Goal: Information Seeking & Learning: Compare options

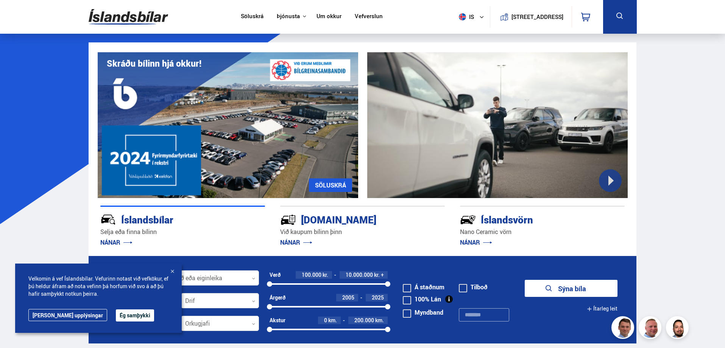
click at [116, 313] on button "Ég samþykki" at bounding box center [135, 315] width 38 height 12
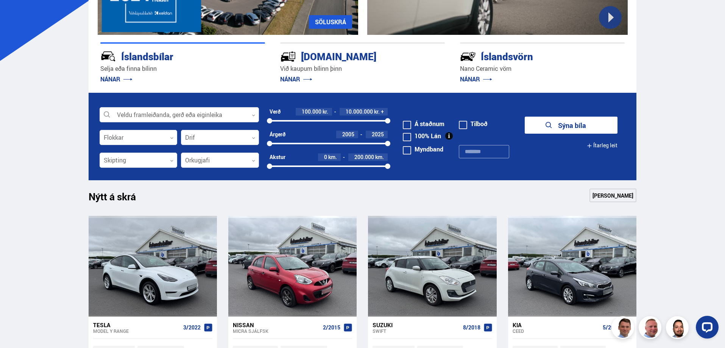
scroll to position [165, 0]
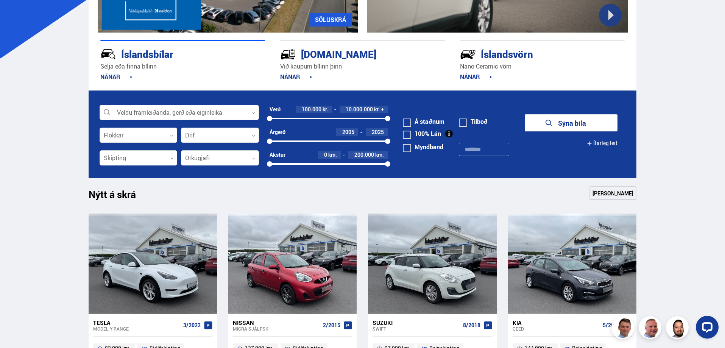
click at [188, 113] on div at bounding box center [179, 112] width 159 height 15
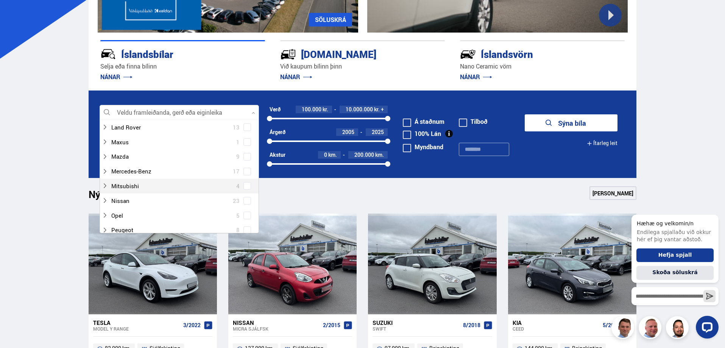
scroll to position [263, 0]
click at [120, 185] on div at bounding box center [172, 185] width 140 height 11
click at [243, 199] on span at bounding box center [247, 200] width 8 height 8
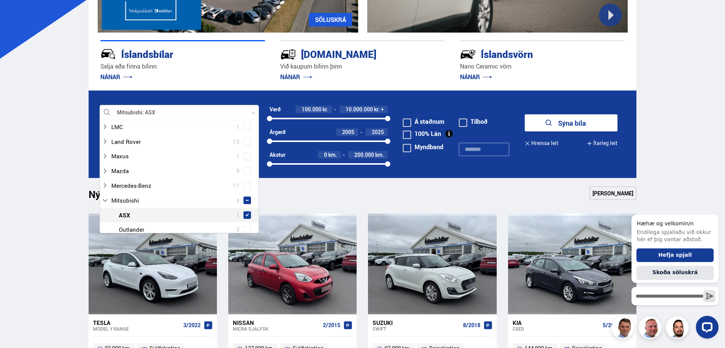
scroll to position [278, 0]
click at [243, 212] on span at bounding box center [247, 215] width 8 height 8
click at [559, 123] on button "Sýna 4 bíla" at bounding box center [571, 122] width 93 height 17
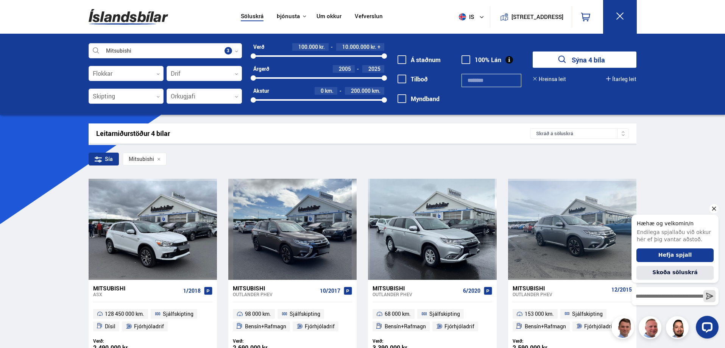
click at [715, 208] on icon "Hide greeting" at bounding box center [713, 208] width 9 height 9
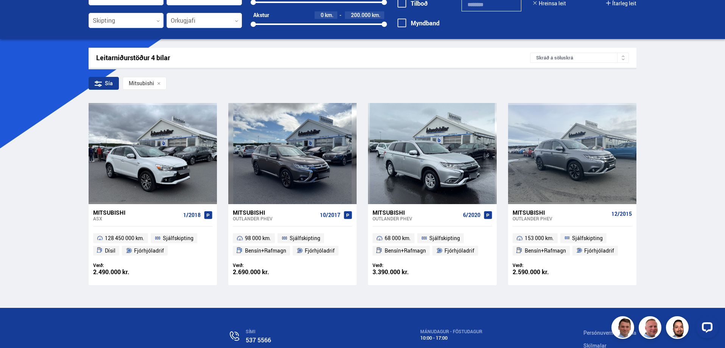
scroll to position [75, 0]
click at [116, 214] on div "Mitsubishi" at bounding box center [136, 212] width 87 height 7
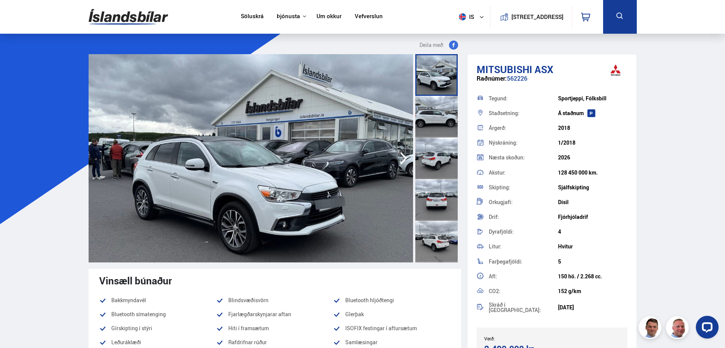
click at [439, 111] on div at bounding box center [436, 117] width 42 height 42
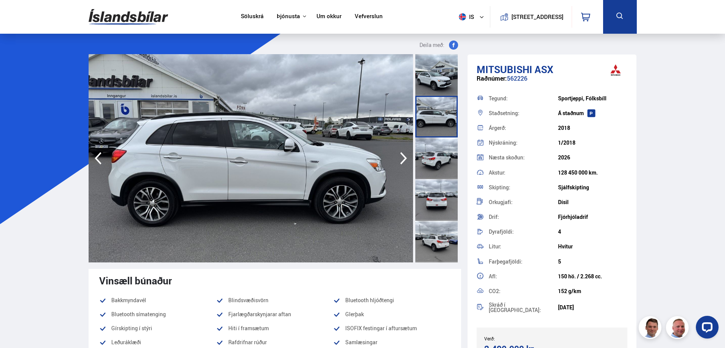
click at [438, 153] on div at bounding box center [436, 158] width 42 height 42
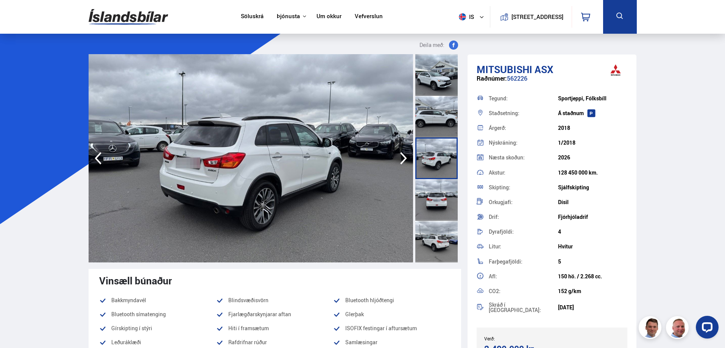
click at [445, 204] on div at bounding box center [436, 200] width 42 height 42
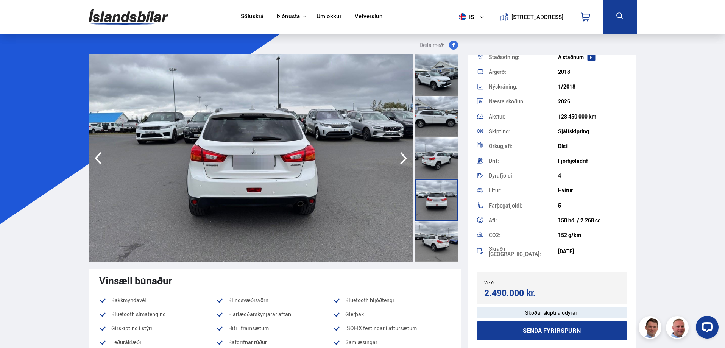
scroll to position [56, 0]
drag, startPoint x: 536, startPoint y: 293, endPoint x: 474, endPoint y: 292, distance: 61.3
click at [474, 292] on div "Mitsubishi ASX Raðnúmer: 562226 Tegund: Sportjeppi, Fólksbíll Staðsetning: Á [G…" at bounding box center [551, 173] width 169 height 350
click at [552, 290] on div "Verð: 2.490.000 kr. Ásett verð/Skiptiverð 2.490.000 kr." at bounding box center [551, 287] width 151 height 33
drag, startPoint x: 552, startPoint y: 290, endPoint x: 470, endPoint y: 292, distance: 82.5
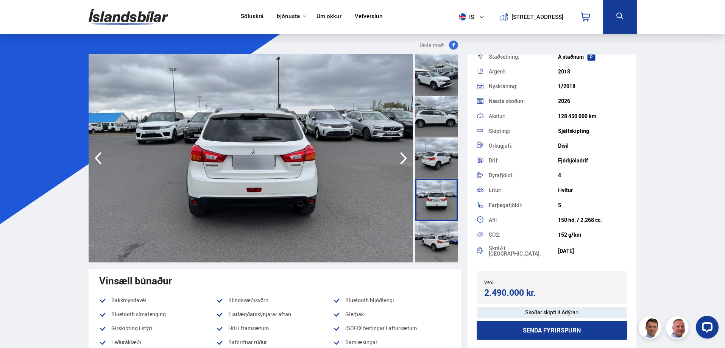
click at [470, 292] on div "Mitsubishi ASX Raðnúmer: 562226 Tegund: Sportjeppi, Fólksbíll Staðsetning: Á [G…" at bounding box center [551, 173] width 169 height 350
click at [559, 295] on div "Verð: 2.490.000 kr. Ásett verð/Skiptiverð 2.490.000 kr." at bounding box center [551, 287] width 151 height 33
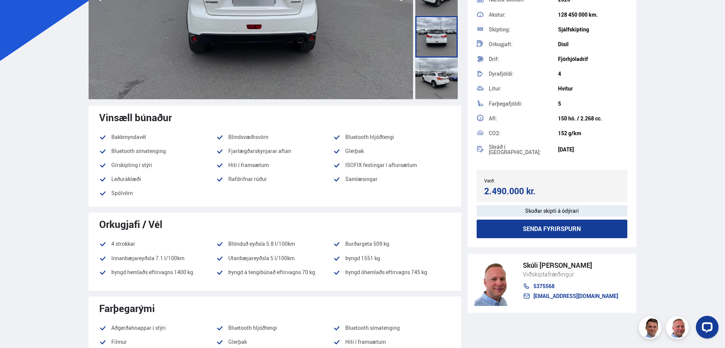
scroll to position [0, 0]
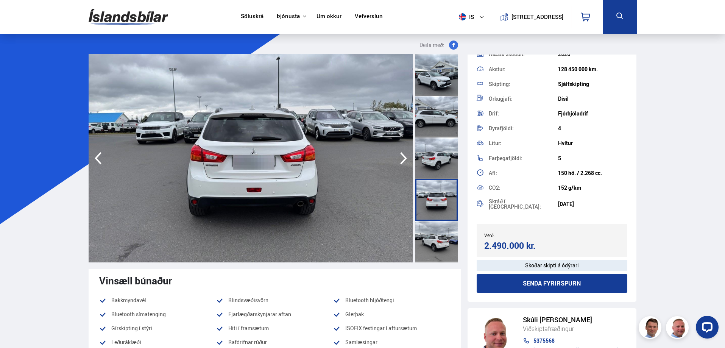
click at [437, 237] on div at bounding box center [436, 242] width 42 height 42
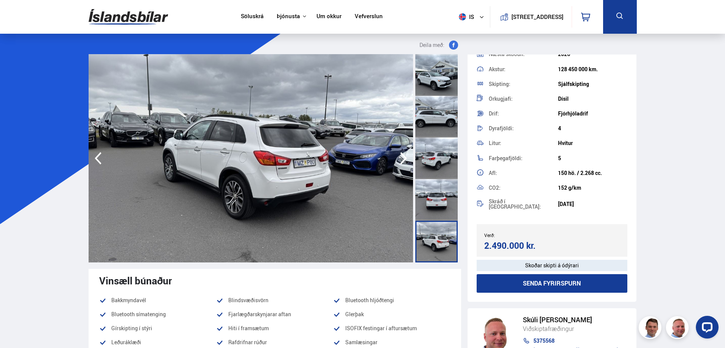
click at [400, 156] on icon "button" at bounding box center [403, 158] width 15 height 18
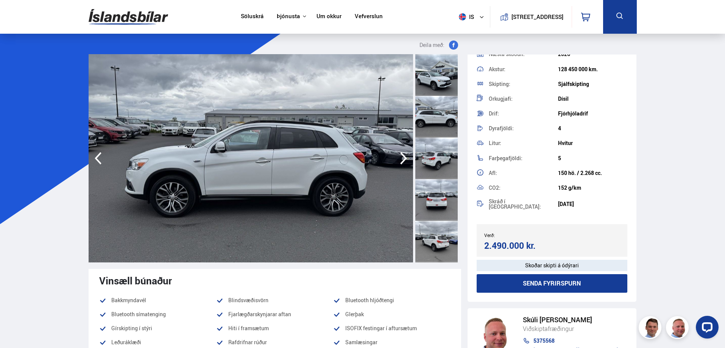
click at [400, 156] on icon "button" at bounding box center [403, 158] width 15 height 18
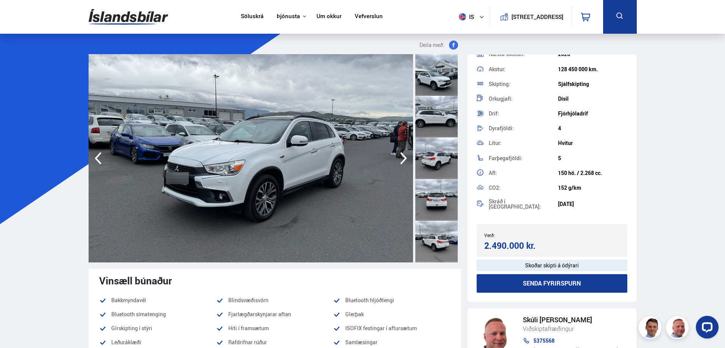
click at [400, 156] on icon "button" at bounding box center [403, 158] width 15 height 18
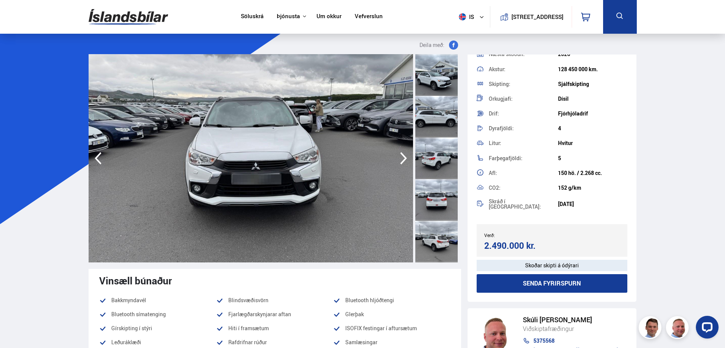
click at [103, 165] on icon "button" at bounding box center [97, 158] width 15 height 18
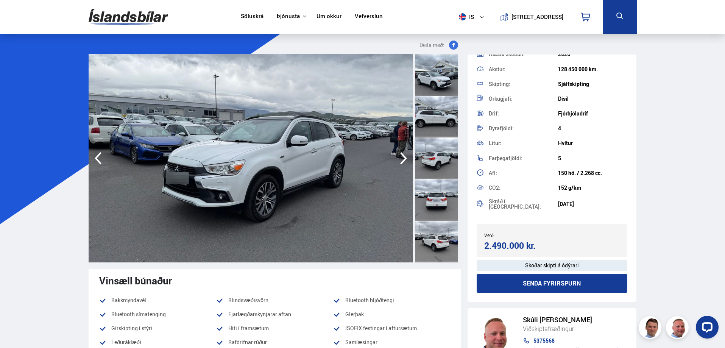
click at [103, 165] on icon "button" at bounding box center [97, 158] width 15 height 18
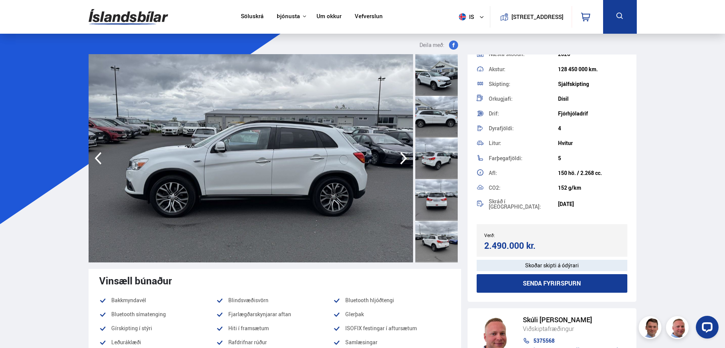
click at [396, 154] on icon "button" at bounding box center [403, 158] width 15 height 18
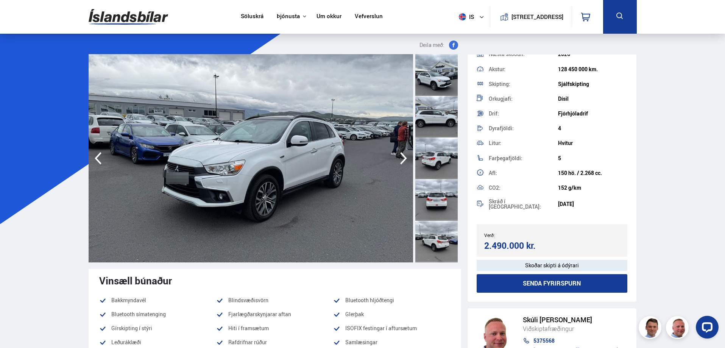
click at [396, 154] on icon "button" at bounding box center [403, 158] width 15 height 18
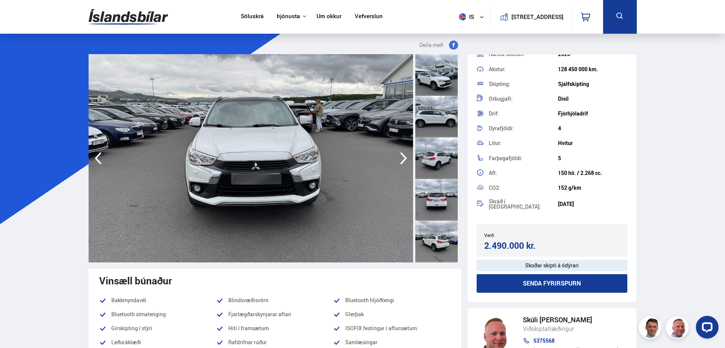
click at [396, 154] on icon "button" at bounding box center [403, 158] width 15 height 18
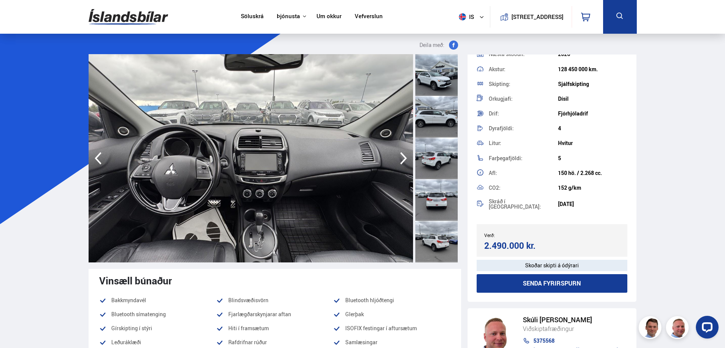
click at [396, 154] on icon "button" at bounding box center [403, 158] width 15 height 18
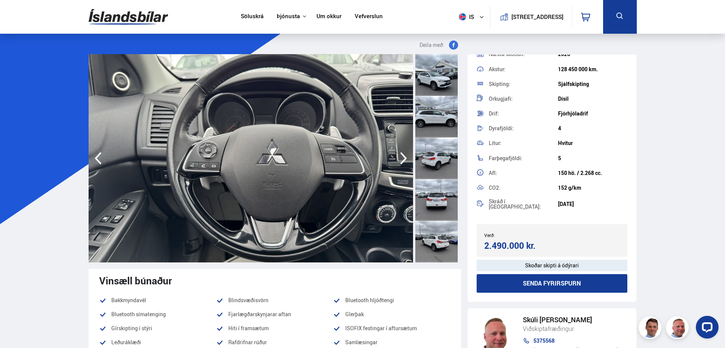
click at [403, 160] on icon "button" at bounding box center [403, 158] width 15 height 18
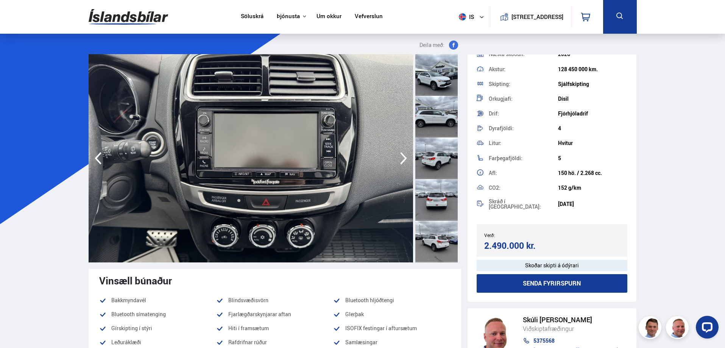
click at [403, 160] on icon "button" at bounding box center [403, 158] width 15 height 18
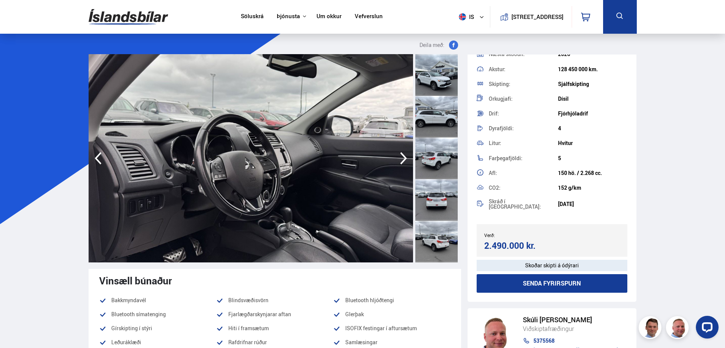
click at [403, 160] on icon "button" at bounding box center [403, 158] width 15 height 18
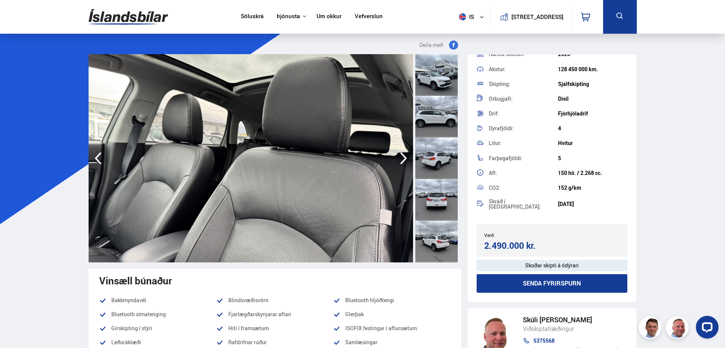
click at [403, 160] on icon "button" at bounding box center [403, 158] width 15 height 18
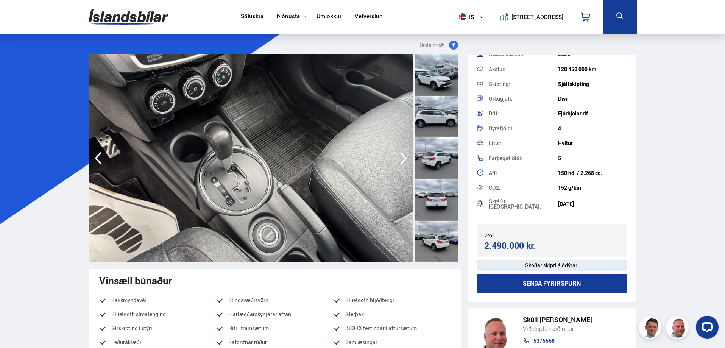
click at [403, 160] on icon "button" at bounding box center [403, 158] width 15 height 18
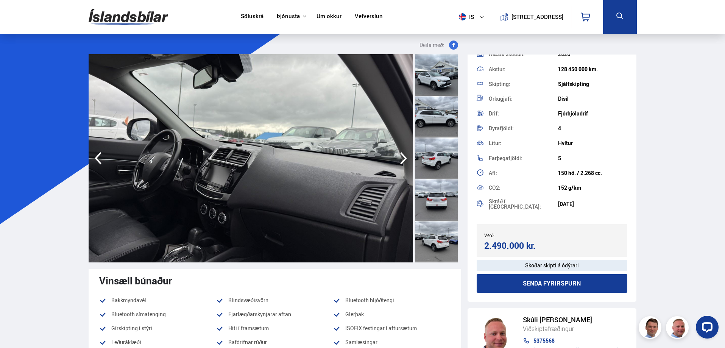
click at [403, 160] on icon "button" at bounding box center [403, 158] width 15 height 18
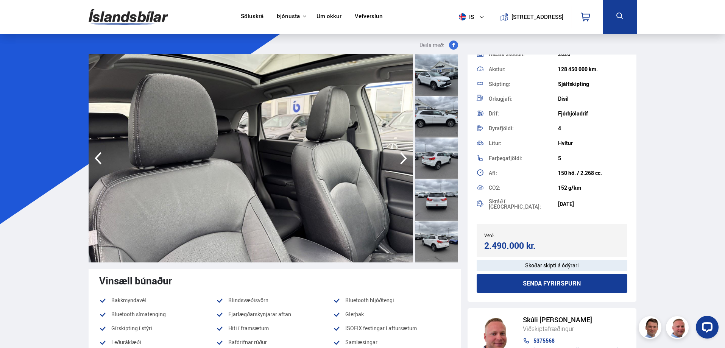
click at [403, 160] on icon "button" at bounding box center [403, 158] width 15 height 18
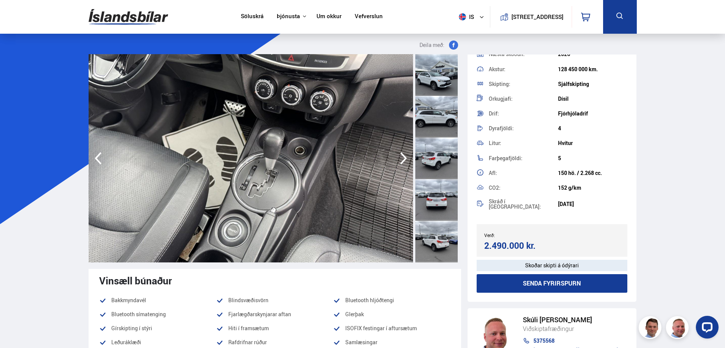
click at [403, 160] on icon "button" at bounding box center [403, 158] width 15 height 18
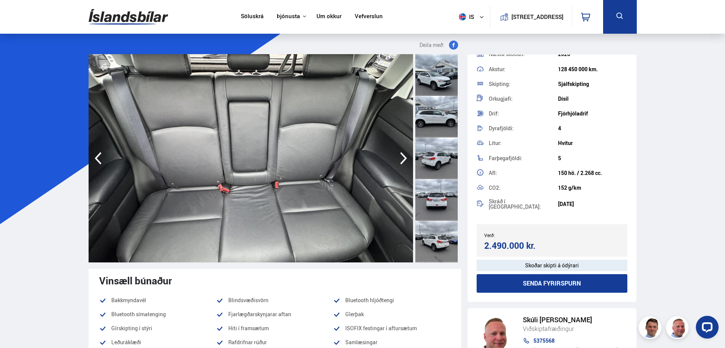
click at [403, 160] on icon "button" at bounding box center [403, 158] width 15 height 18
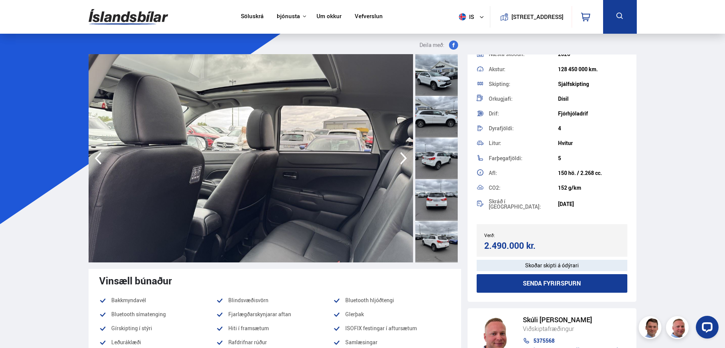
click at [403, 160] on icon "button" at bounding box center [403, 158] width 15 height 18
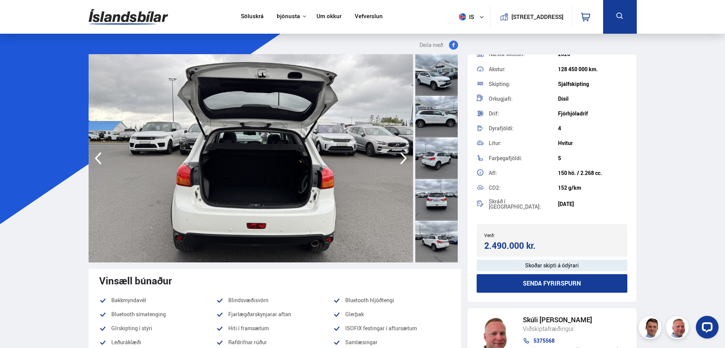
click at [403, 160] on icon "button" at bounding box center [403, 158] width 15 height 18
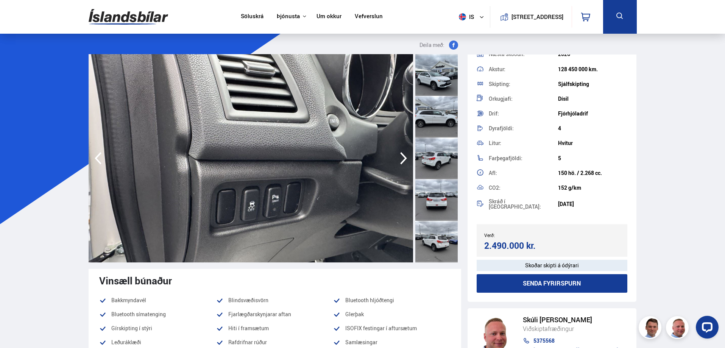
click at [403, 160] on icon "button" at bounding box center [403, 158] width 15 height 18
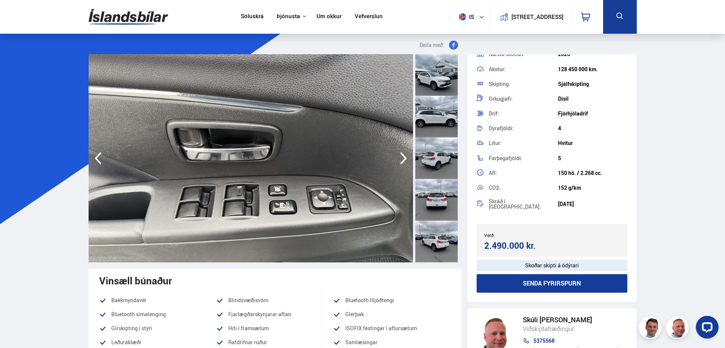
click at [403, 160] on icon "button" at bounding box center [403, 158] width 15 height 18
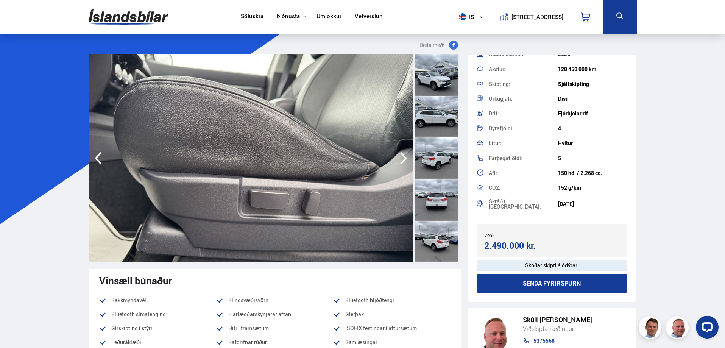
click at [403, 160] on icon "button" at bounding box center [403, 158] width 15 height 18
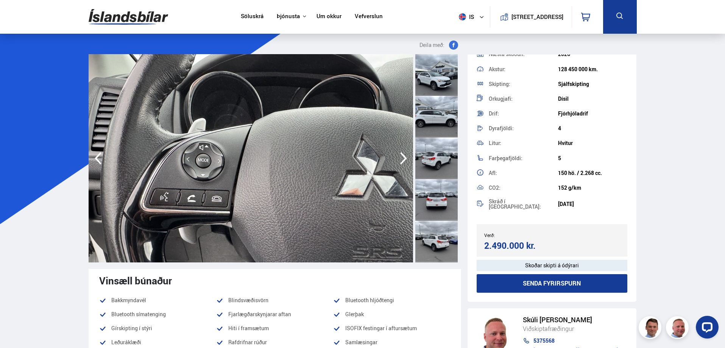
click at [403, 160] on icon "button" at bounding box center [403, 158] width 15 height 18
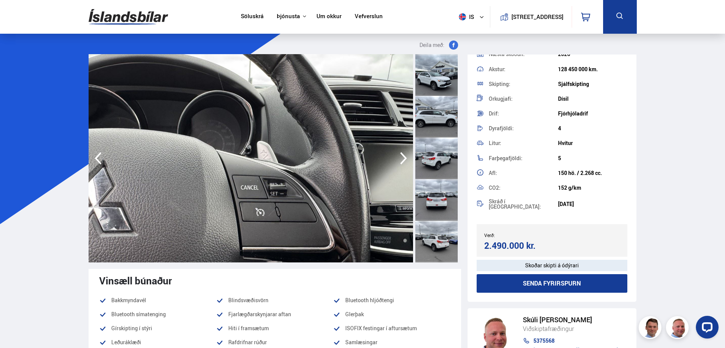
click at [403, 160] on icon "button" at bounding box center [403, 158] width 15 height 18
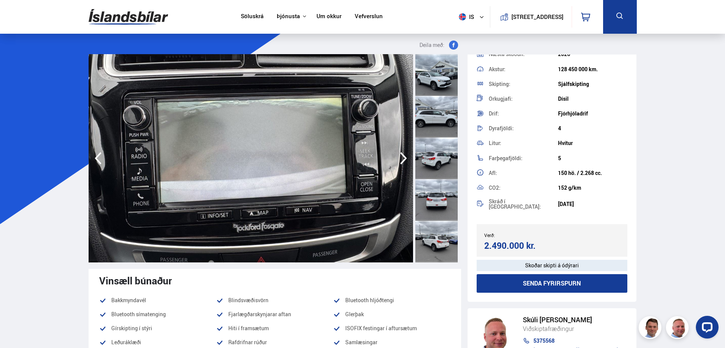
click at [403, 160] on icon "button" at bounding box center [403, 158] width 15 height 18
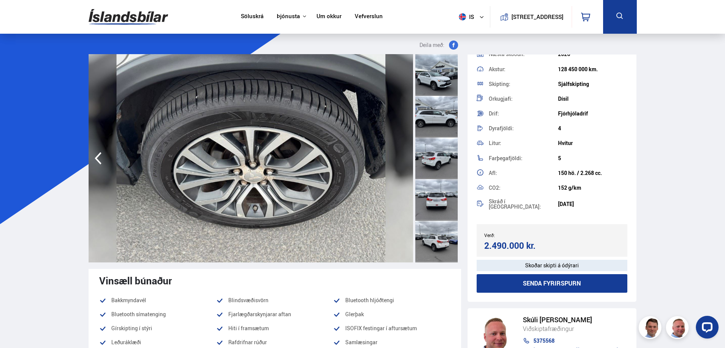
click at [403, 160] on img at bounding box center [251, 158] width 324 height 208
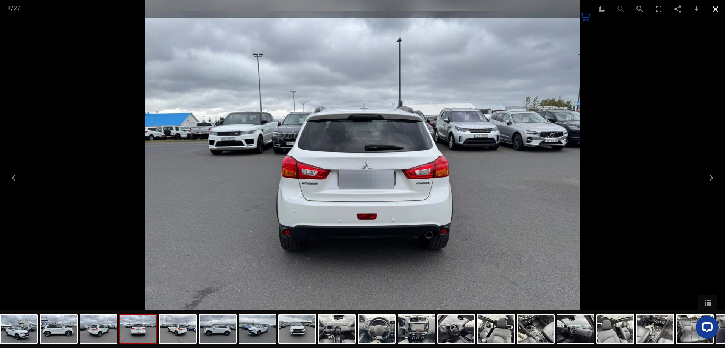
click at [710, 9] on button "Close gallery" at bounding box center [715, 9] width 19 height 18
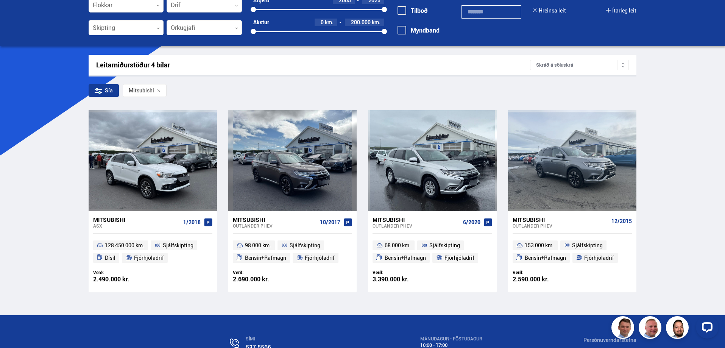
scroll to position [68, 0]
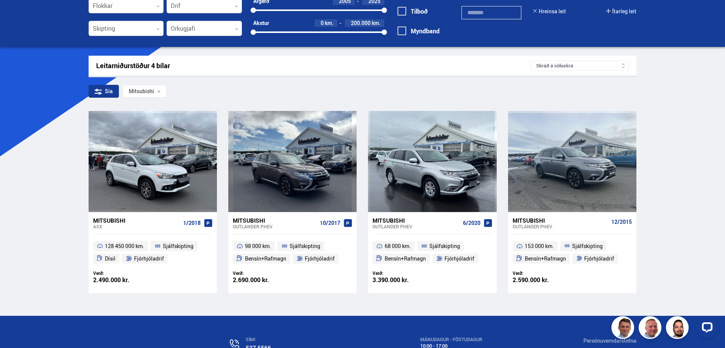
click at [535, 221] on div "Mitsubishi" at bounding box center [560, 220] width 96 height 7
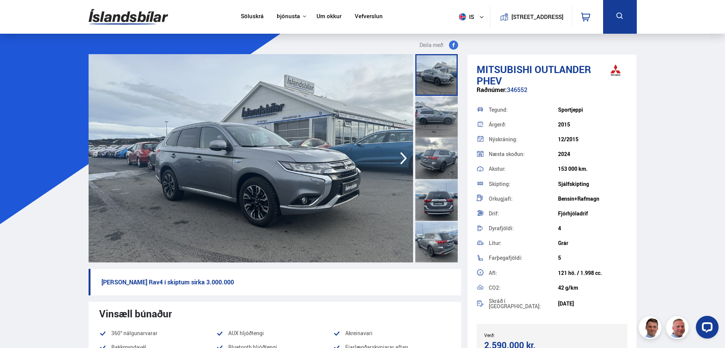
click at [438, 116] on div at bounding box center [436, 117] width 42 height 42
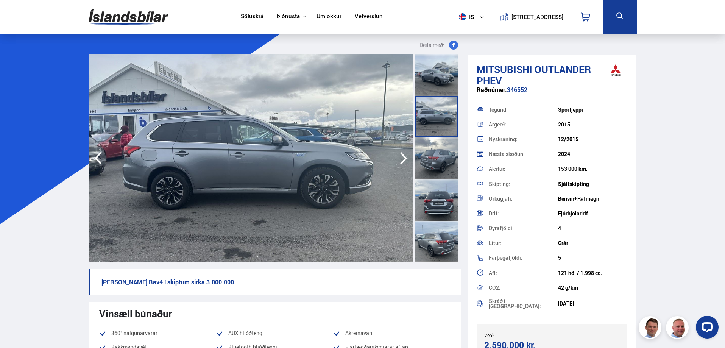
click at [435, 141] on div at bounding box center [436, 158] width 42 height 42
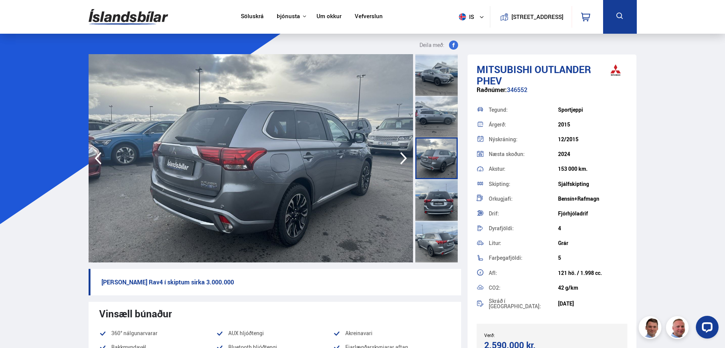
click at [427, 203] on div at bounding box center [436, 200] width 42 height 42
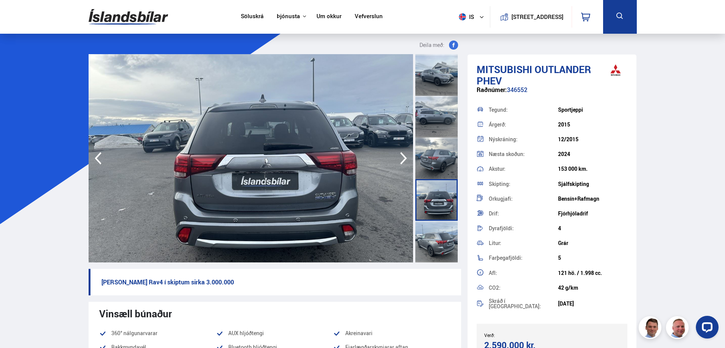
click at [433, 235] on div at bounding box center [436, 242] width 42 height 42
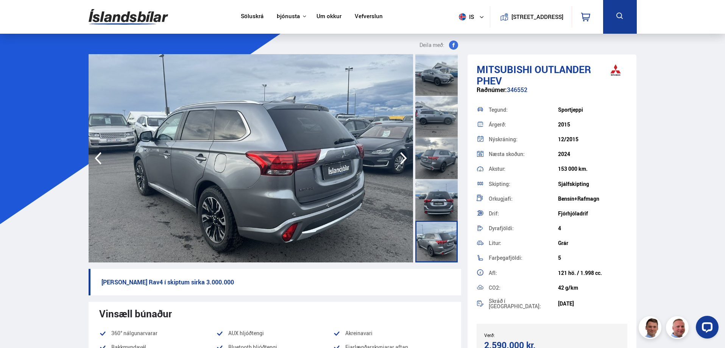
click at [400, 157] on icon "button" at bounding box center [403, 158] width 15 height 18
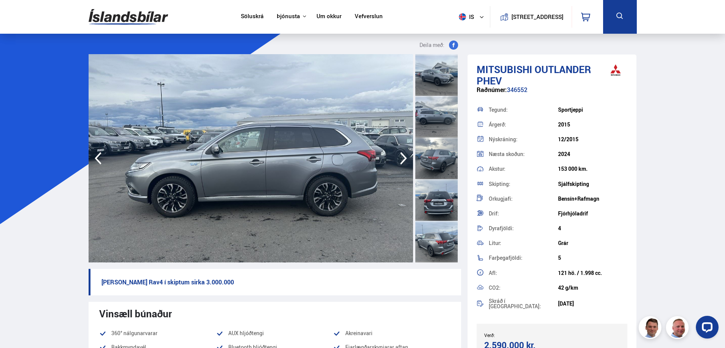
click at [400, 157] on icon "button" at bounding box center [403, 158] width 15 height 18
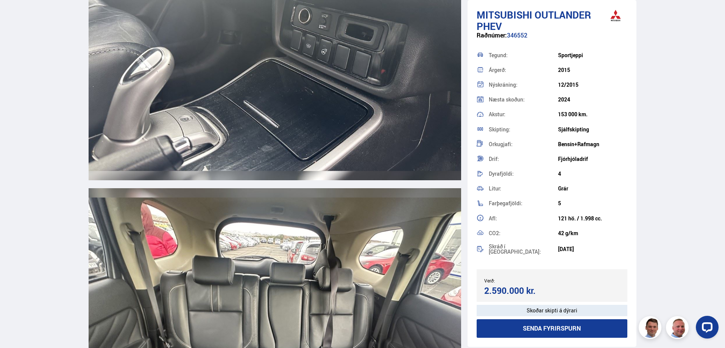
scroll to position [5836, 0]
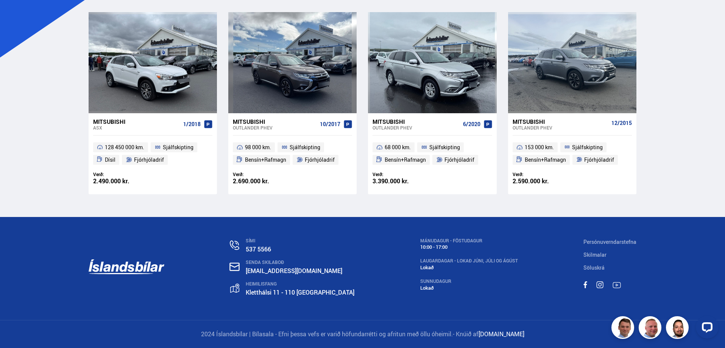
scroll to position [149, 0]
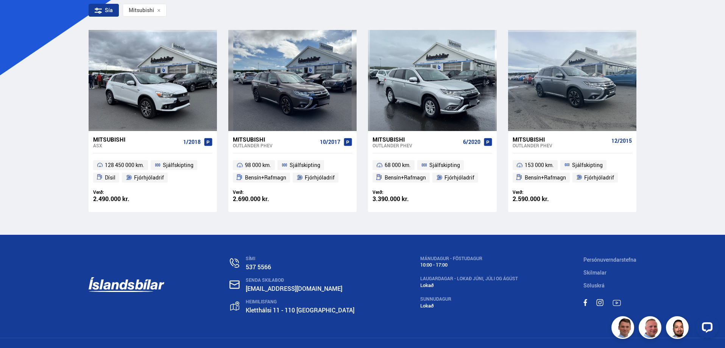
click at [260, 143] on div "Outlander PHEV" at bounding box center [275, 145] width 84 height 5
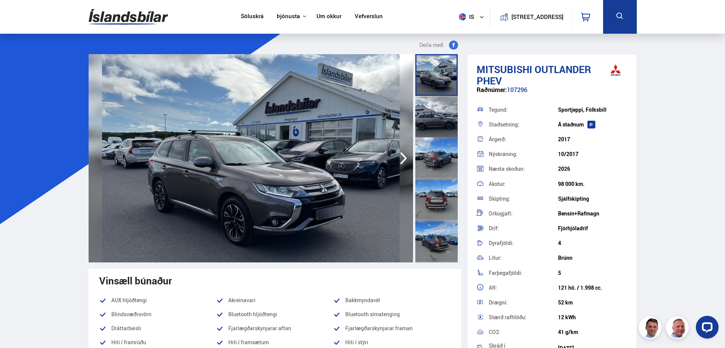
click at [398, 153] on icon "button" at bounding box center [403, 158] width 15 height 18
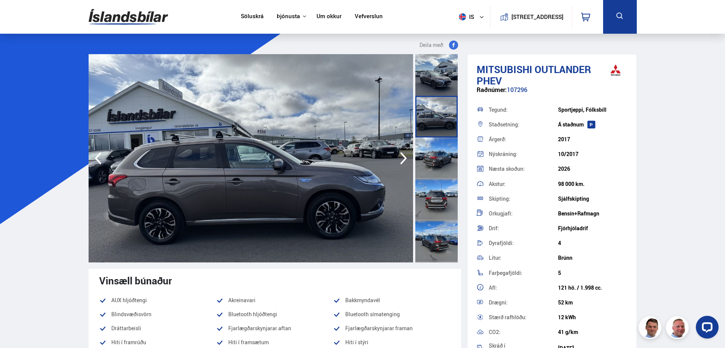
click at [398, 153] on icon "button" at bounding box center [403, 158] width 15 height 18
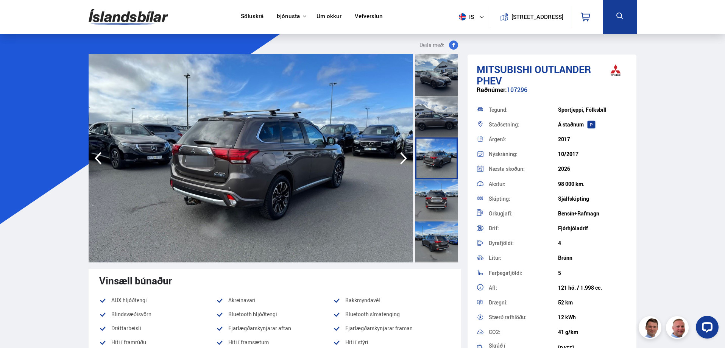
click at [398, 153] on icon "button" at bounding box center [403, 158] width 15 height 18
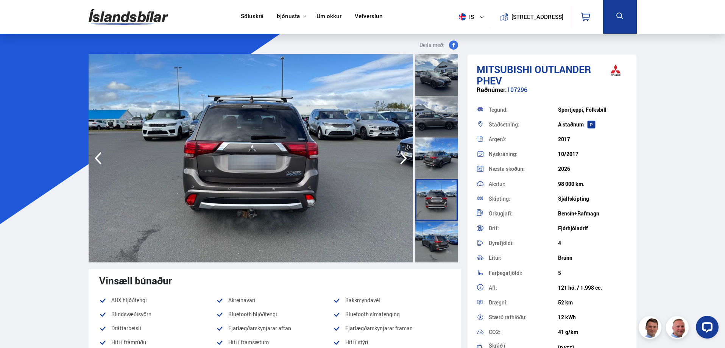
click at [398, 153] on icon "button" at bounding box center [403, 158] width 15 height 18
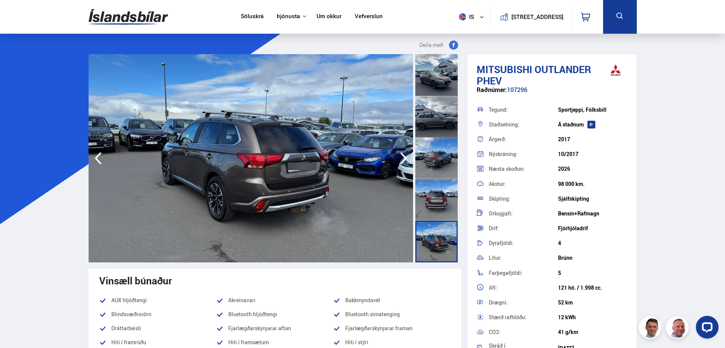
click at [398, 153] on icon "button" at bounding box center [403, 158] width 15 height 18
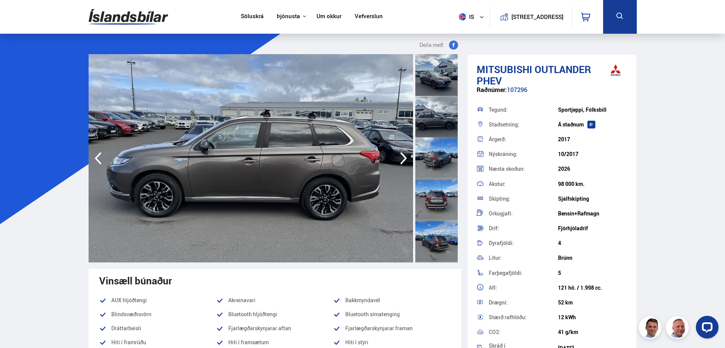
click at [398, 153] on icon "button" at bounding box center [403, 158] width 15 height 18
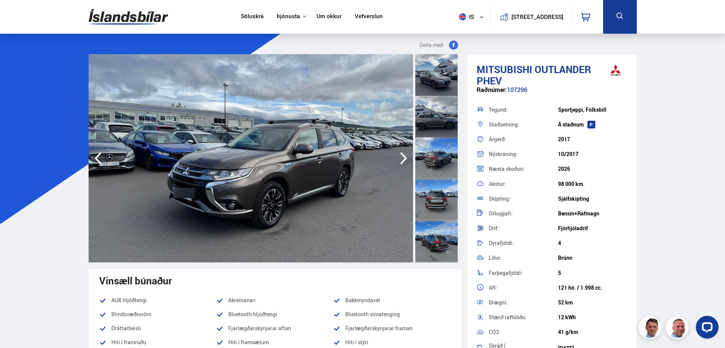
click at [398, 153] on icon "button" at bounding box center [403, 158] width 15 height 18
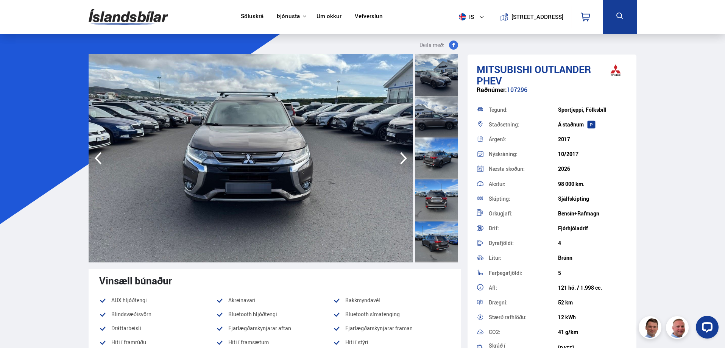
click at [398, 153] on icon "button" at bounding box center [403, 158] width 15 height 18
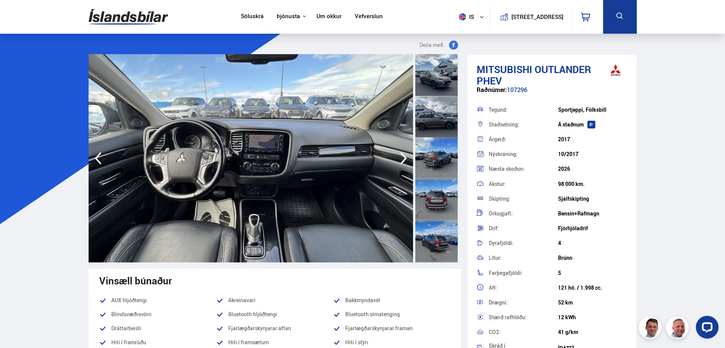
click at [398, 153] on icon "button" at bounding box center [403, 158] width 15 height 18
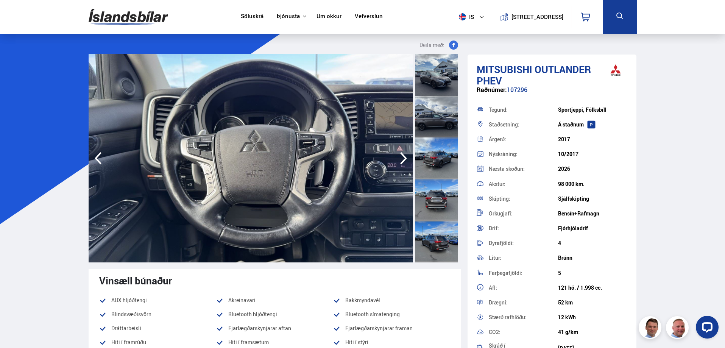
click at [398, 153] on icon "button" at bounding box center [403, 158] width 15 height 18
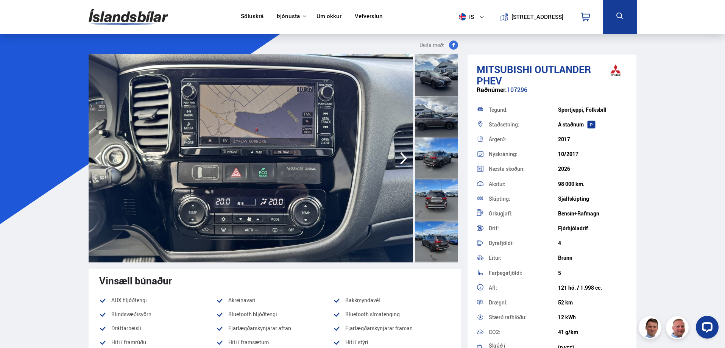
click at [398, 153] on icon "button" at bounding box center [403, 158] width 15 height 18
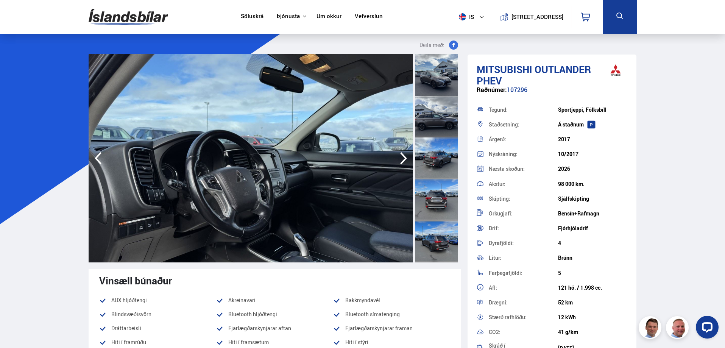
click at [398, 153] on icon "button" at bounding box center [403, 158] width 15 height 18
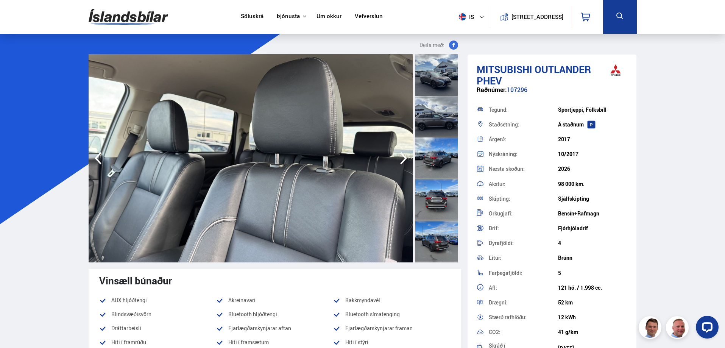
click at [398, 153] on icon "button" at bounding box center [403, 158] width 15 height 18
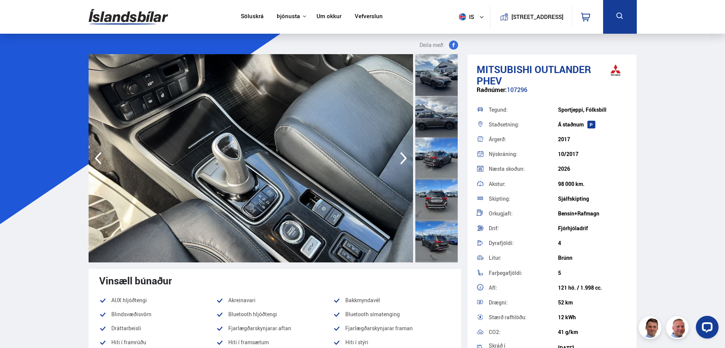
click at [398, 153] on icon "button" at bounding box center [403, 158] width 15 height 18
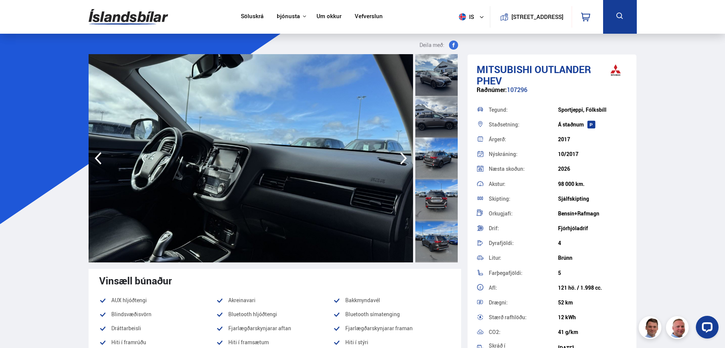
click at [398, 153] on icon "button" at bounding box center [403, 158] width 15 height 18
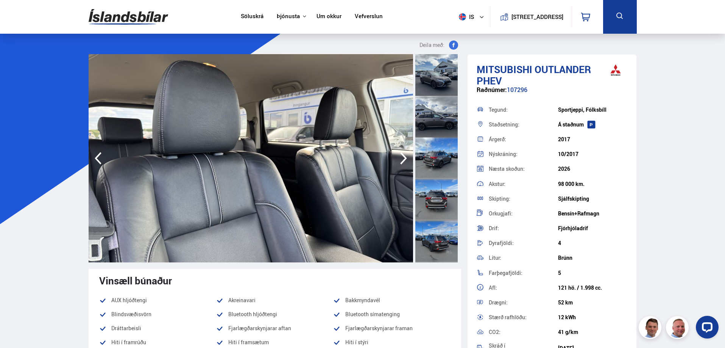
click at [398, 153] on icon "button" at bounding box center [403, 158] width 15 height 18
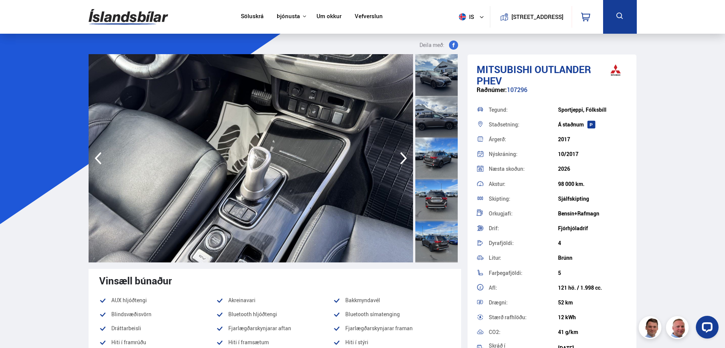
click at [398, 153] on icon "button" at bounding box center [403, 158] width 15 height 18
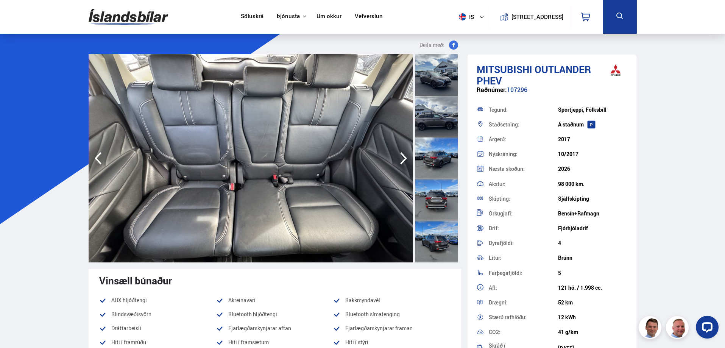
click at [398, 153] on icon "button" at bounding box center [403, 158] width 15 height 18
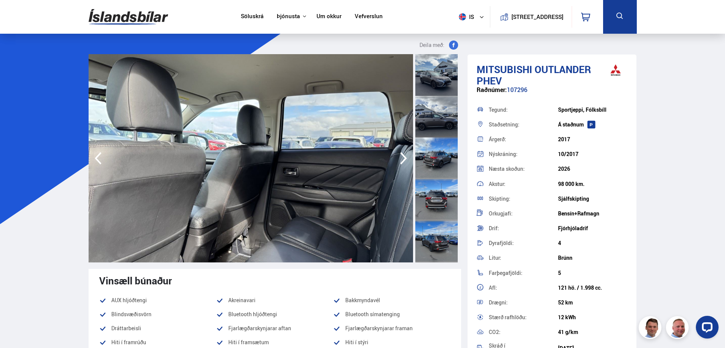
click at [398, 153] on icon "button" at bounding box center [403, 158] width 15 height 18
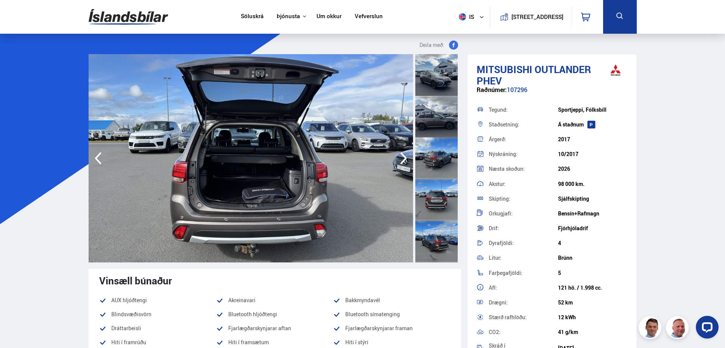
click at [398, 153] on icon "button" at bounding box center [403, 158] width 15 height 18
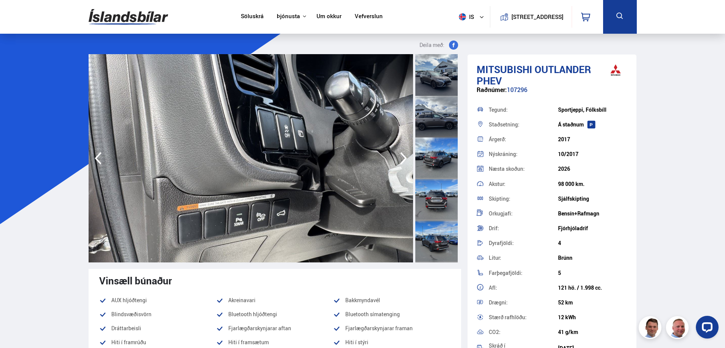
click at [398, 153] on icon "button" at bounding box center [403, 158] width 15 height 18
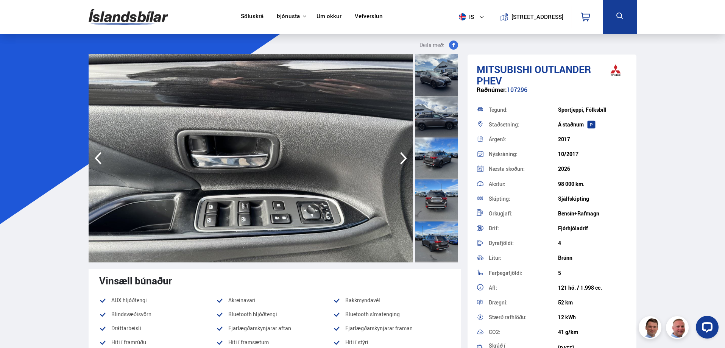
click at [398, 153] on icon "button" at bounding box center [403, 158] width 15 height 18
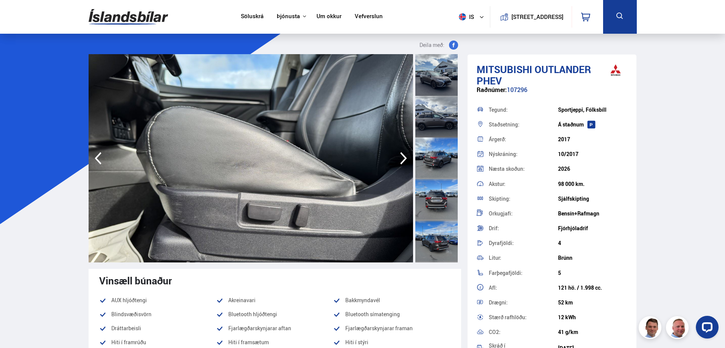
click at [398, 153] on icon "button" at bounding box center [403, 158] width 15 height 18
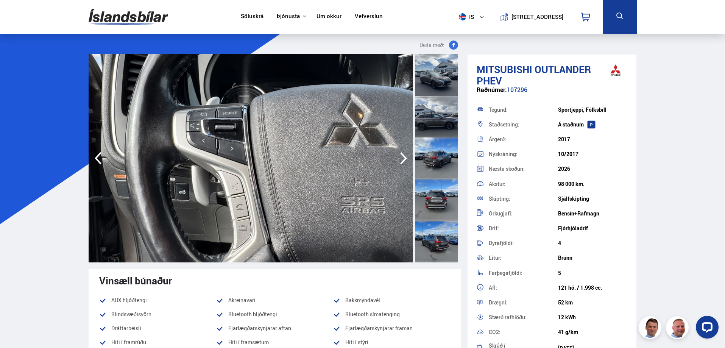
click at [398, 153] on icon "button" at bounding box center [403, 158] width 15 height 18
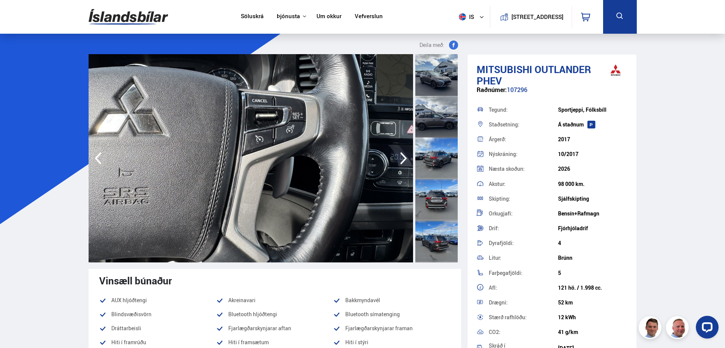
click at [398, 153] on icon "button" at bounding box center [403, 158] width 15 height 18
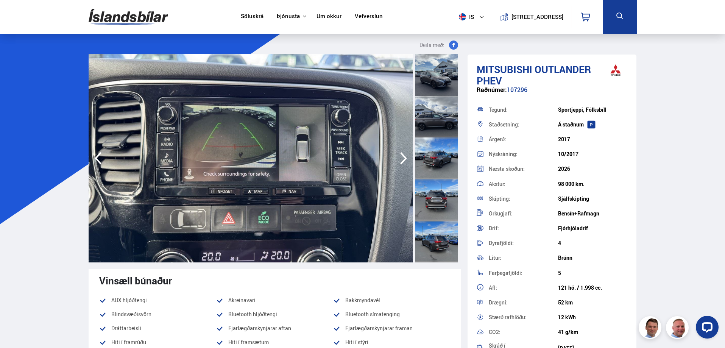
click at [398, 153] on icon "button" at bounding box center [403, 158] width 15 height 18
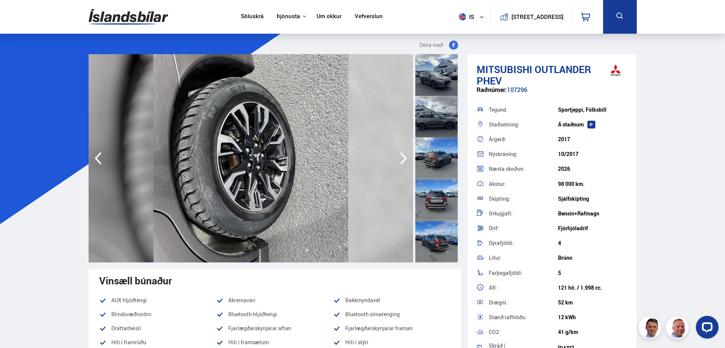
click at [398, 153] on icon "button" at bounding box center [403, 158] width 15 height 18
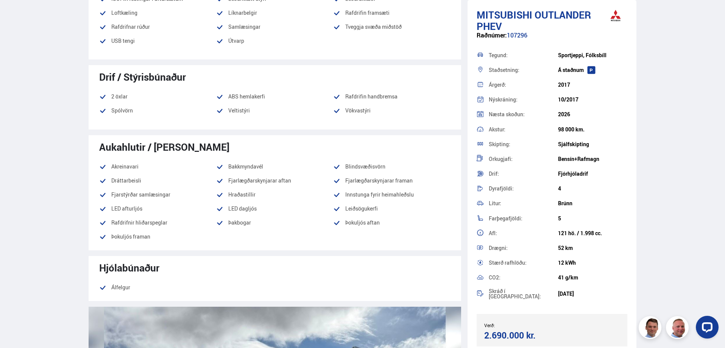
scroll to position [568, 0]
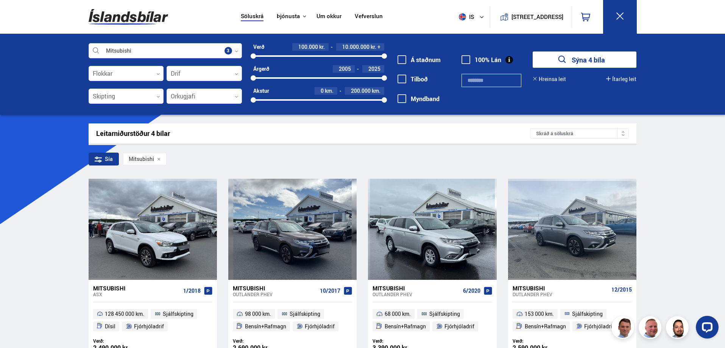
click at [230, 51] on div at bounding box center [165, 51] width 153 height 15
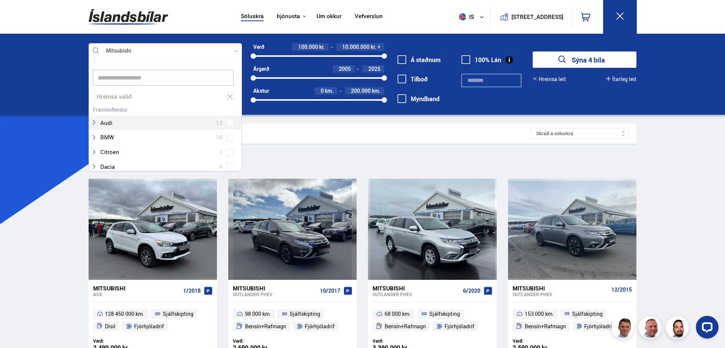
scroll to position [113, 151]
click at [227, 98] on icon at bounding box center [229, 96] width 5 height 5
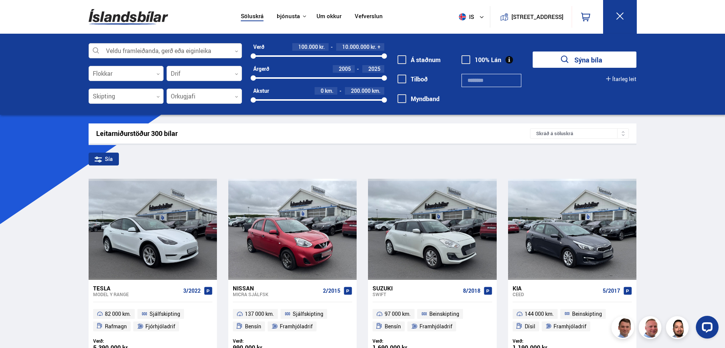
click at [163, 44] on div at bounding box center [165, 51] width 153 height 15
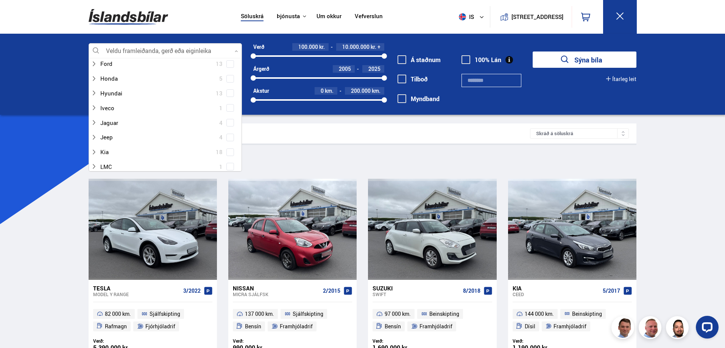
scroll to position [147, 0]
click at [229, 150] on span at bounding box center [230, 151] width 3 height 3
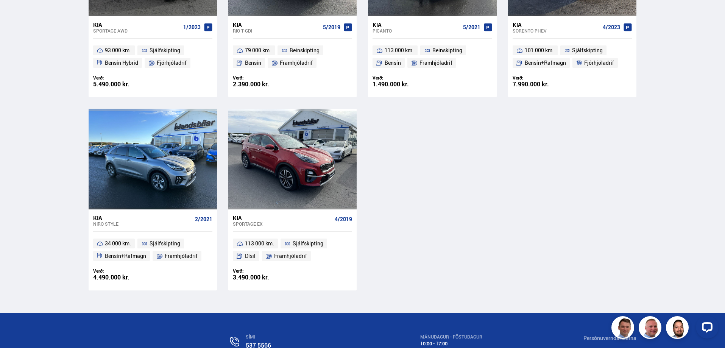
scroll to position [843, 0]
